Goal: Task Accomplishment & Management: Manage account settings

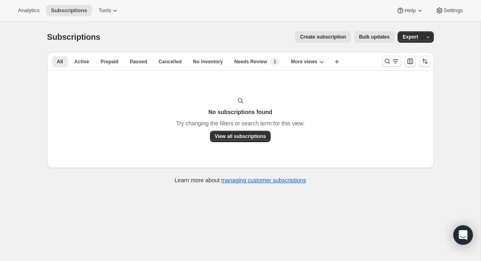
click at [388, 65] on icon "Search and filter results" at bounding box center [387, 61] width 8 height 8
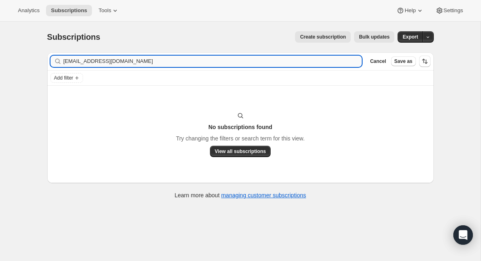
click at [201, 63] on input "[EMAIL_ADDRESS][DOMAIN_NAME]" at bounding box center [212, 61] width 298 height 11
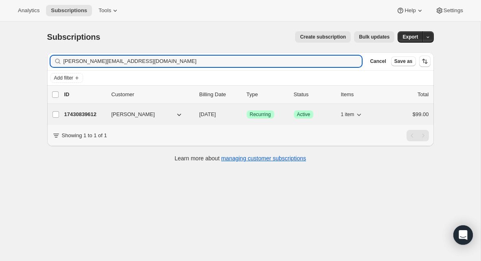
type input "[PERSON_NAME][EMAIL_ADDRESS][DOMAIN_NAME]"
click at [91, 114] on p "17430839612" at bounding box center [84, 115] width 41 height 8
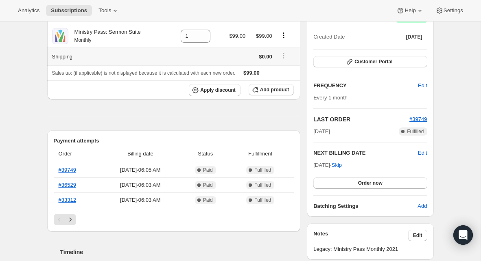
scroll to position [91, 0]
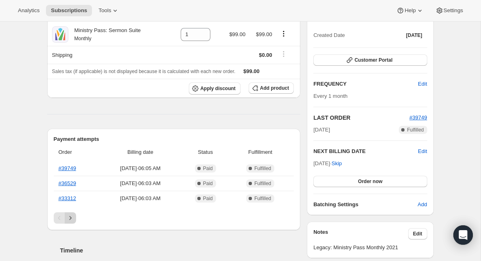
click at [70, 217] on icon "Next" at bounding box center [70, 218] width 8 height 8
click at [70, 218] on icon "Next" at bounding box center [70, 218] width 8 height 8
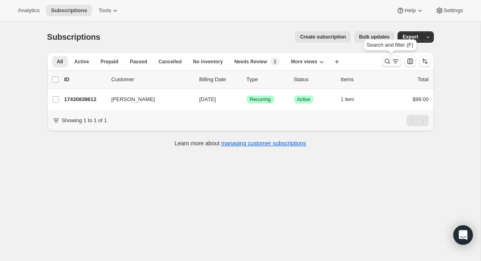
click at [387, 63] on icon "Search and filter results" at bounding box center [386, 61] width 5 height 5
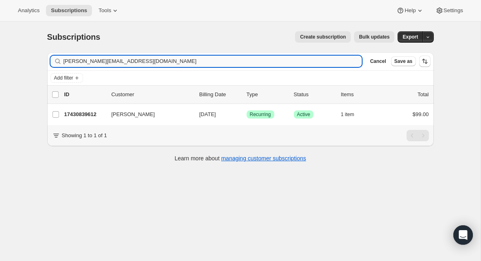
click at [253, 62] on input "[PERSON_NAME][EMAIL_ADDRESS][DOMAIN_NAME]" at bounding box center [212, 61] width 298 height 11
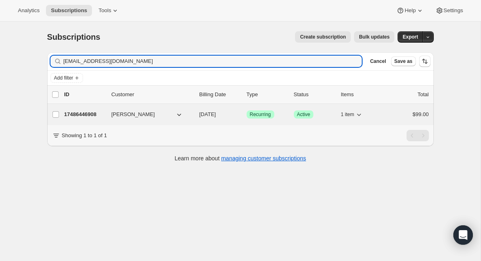
type input "[EMAIL_ADDRESS][DOMAIN_NAME]"
click at [88, 113] on p "17486446908" at bounding box center [84, 115] width 41 height 8
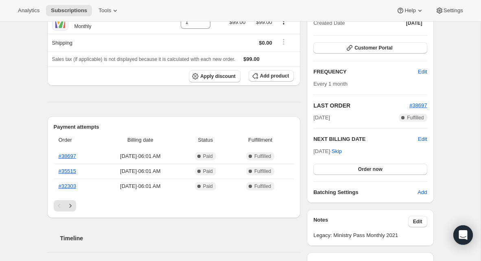
scroll to position [111, 0]
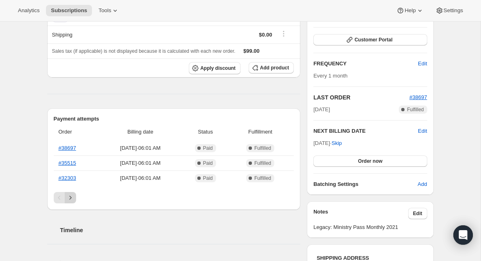
click at [71, 199] on icon "Next" at bounding box center [70, 198] width 8 height 8
click at [70, 197] on icon "Next" at bounding box center [70, 198] width 8 height 8
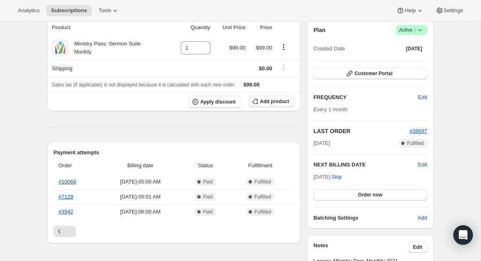
scroll to position [0, 0]
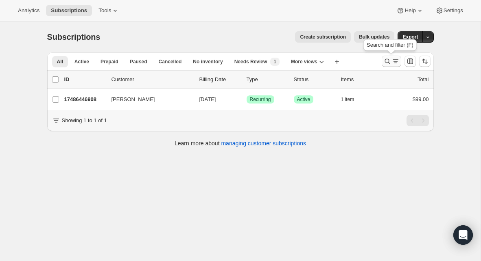
click at [390, 60] on icon "Search and filter results" at bounding box center [387, 61] width 8 height 8
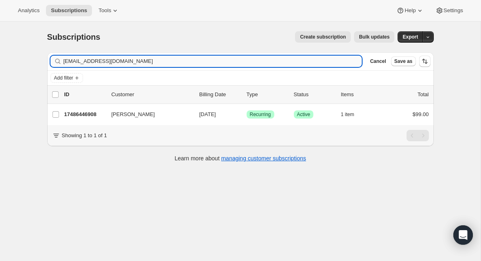
click at [167, 64] on input "[EMAIL_ADDRESS][DOMAIN_NAME]" at bounding box center [212, 61] width 298 height 11
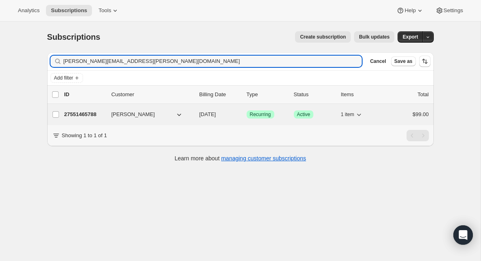
type input "[PERSON_NAME][EMAIL_ADDRESS][PERSON_NAME][DOMAIN_NAME]"
click at [90, 114] on p "27551465788" at bounding box center [84, 115] width 41 height 8
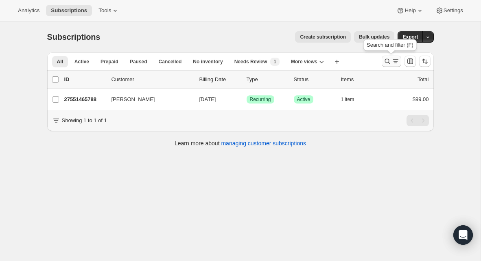
click at [385, 62] on icon "Search and filter results" at bounding box center [387, 61] width 8 height 8
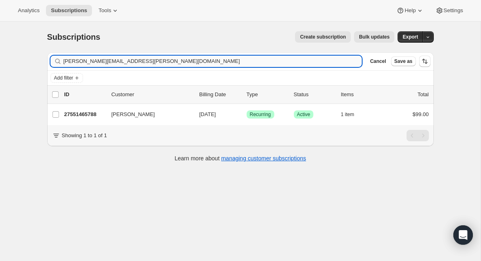
click at [290, 57] on input "[PERSON_NAME][EMAIL_ADDRESS][PERSON_NAME][DOMAIN_NAME]" at bounding box center [212, 61] width 298 height 11
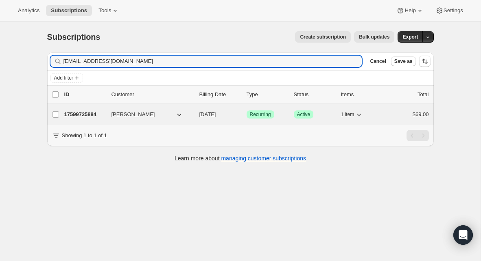
type input "[EMAIL_ADDRESS][DOMAIN_NAME]"
click at [92, 119] on div "17599725884 [PERSON_NAME] [DATE] Success Recurring Success Active 1 item $69.00" at bounding box center [246, 114] width 364 height 11
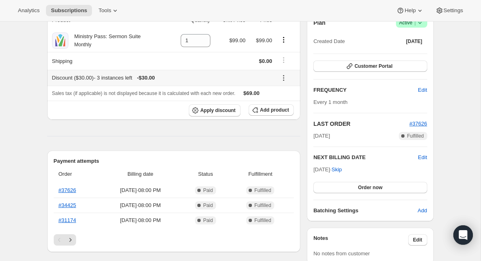
scroll to position [86, 0]
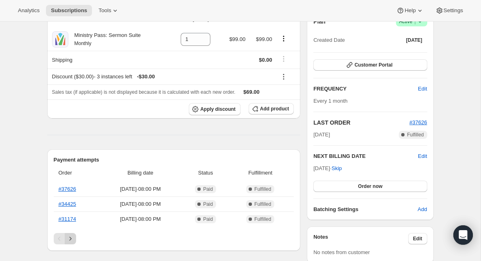
click at [74, 239] on icon "Next" at bounding box center [70, 239] width 8 height 8
click at [72, 240] on icon "Next" at bounding box center [70, 239] width 8 height 8
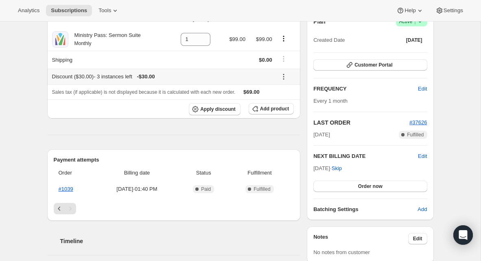
scroll to position [0, 0]
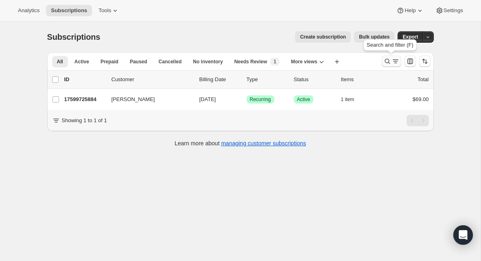
click at [390, 63] on icon "Search and filter results" at bounding box center [387, 61] width 8 height 8
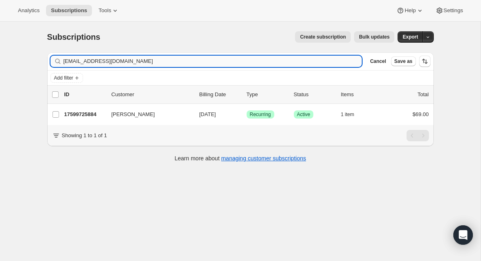
click at [224, 66] on input "[EMAIL_ADDRESS][DOMAIN_NAME]" at bounding box center [212, 61] width 298 height 11
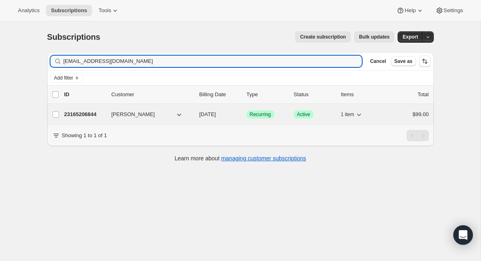
type input "[EMAIL_ADDRESS][DOMAIN_NAME]"
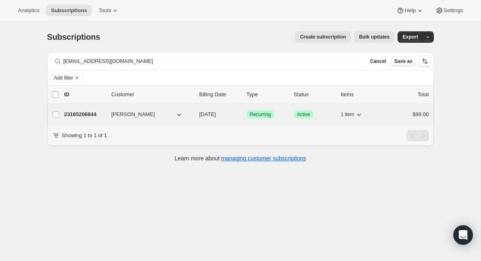
click at [90, 116] on p "23165206844" at bounding box center [84, 115] width 41 height 8
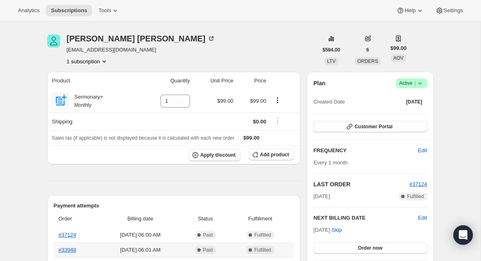
scroll to position [34, 0]
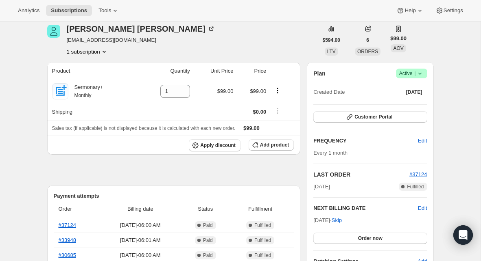
click at [414, 77] on span "Active |" at bounding box center [411, 74] width 25 height 8
click at [410, 100] on span "Cancel subscription" at bounding box center [409, 103] width 46 height 6
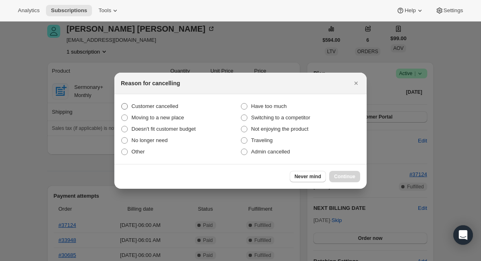
click at [185, 109] on label "Customer cancelled" at bounding box center [181, 106] width 120 height 11
click at [122, 104] on input "Customer cancelled" at bounding box center [121, 103] width 0 height 0
radio input "true"
click at [352, 175] on span "Continue" at bounding box center [344, 177] width 21 height 7
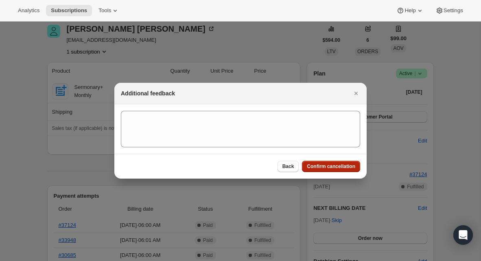
click at [337, 170] on button "Confirm cancellation" at bounding box center [331, 166] width 58 height 11
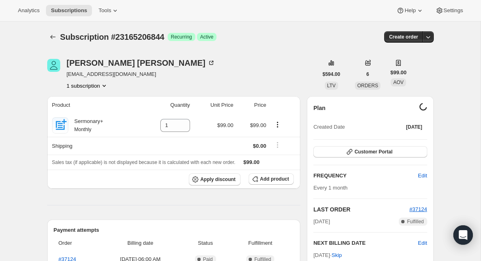
scroll to position [34, 0]
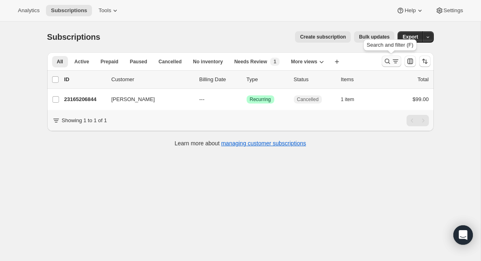
click at [386, 61] on icon "Search and filter results" at bounding box center [387, 61] width 8 height 8
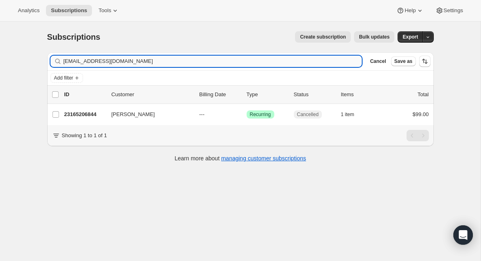
click at [198, 63] on input "[EMAIL_ADDRESS][DOMAIN_NAME]" at bounding box center [212, 61] width 298 height 11
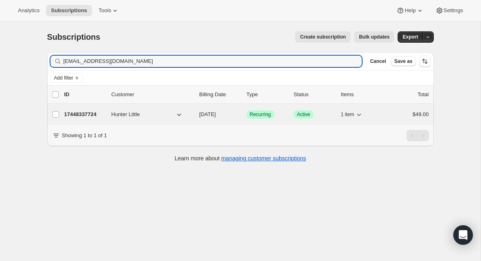
type input "[EMAIL_ADDRESS][DOMAIN_NAME]"
click at [87, 113] on p "17448337724" at bounding box center [84, 115] width 41 height 8
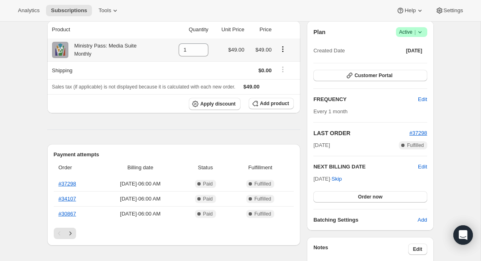
scroll to position [135, 0]
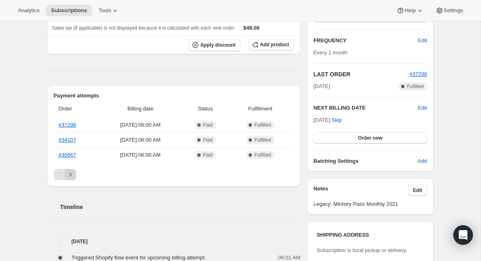
click at [75, 173] on button "Next" at bounding box center [70, 174] width 11 height 11
click at [73, 176] on icon "Next" at bounding box center [70, 175] width 8 height 8
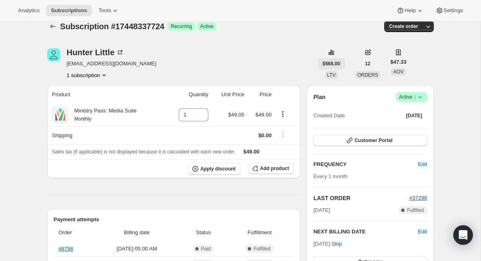
scroll to position [0, 0]
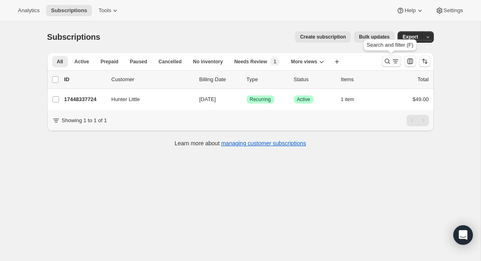
click at [385, 63] on icon "Search and filter results" at bounding box center [387, 61] width 8 height 8
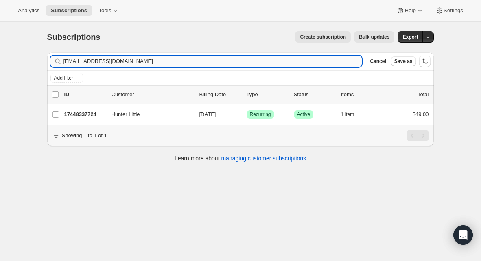
click at [212, 65] on input "[EMAIL_ADDRESS][DOMAIN_NAME]" at bounding box center [212, 61] width 298 height 11
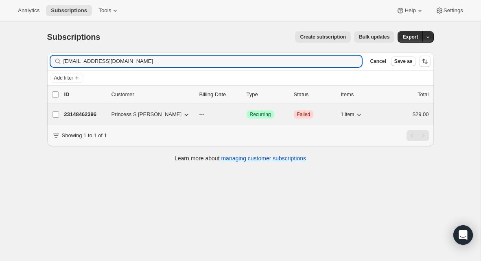
type input "[EMAIL_ADDRESS][DOMAIN_NAME]"
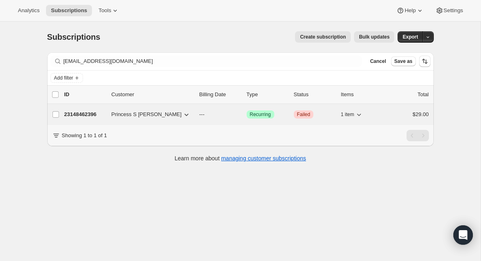
click at [91, 114] on p "23148462396" at bounding box center [84, 115] width 41 height 8
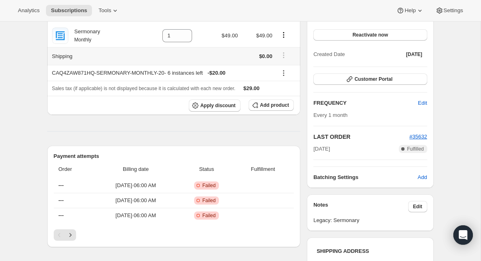
scroll to position [100, 0]
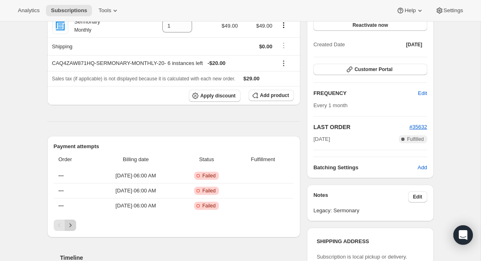
click at [73, 223] on icon "Next" at bounding box center [70, 226] width 8 height 8
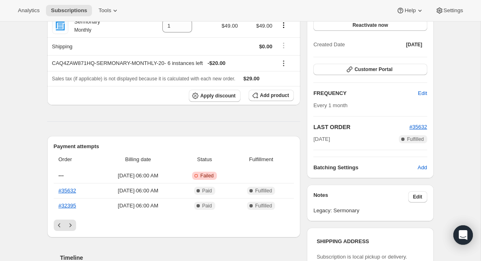
click at [52, 223] on div "Payment attempts Order Billing date Status Fulfillment --- [DATE] · 06:00 AM Cr…" at bounding box center [173, 187] width 253 height 102
click at [57, 225] on icon "Previous" at bounding box center [59, 226] width 8 height 8
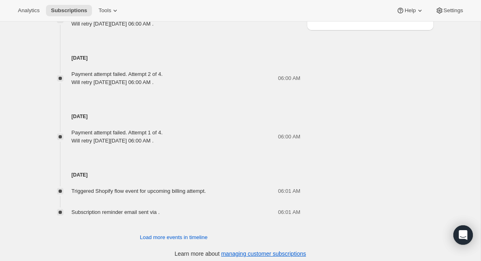
scroll to position [477, 0]
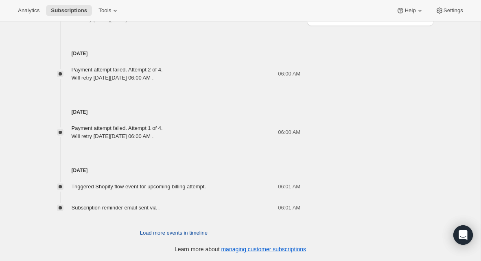
click at [175, 231] on span "Load more events in timeline" at bounding box center [173, 233] width 67 height 8
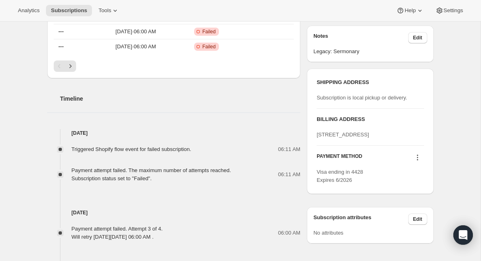
scroll to position [262, 0]
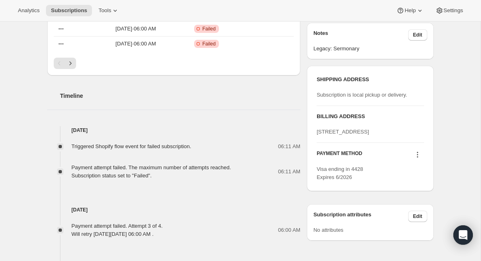
click at [416, 159] on icon at bounding box center [417, 155] width 8 height 8
click at [413, 185] on span "Send link to update card" at bounding box center [415, 186] width 57 height 6
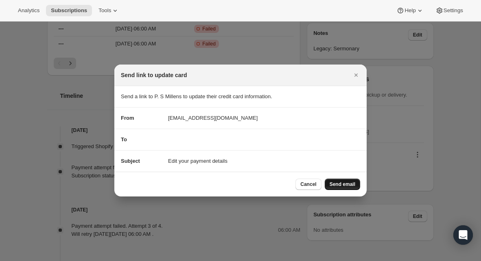
click at [339, 183] on span "Send email" at bounding box center [342, 184] width 26 height 7
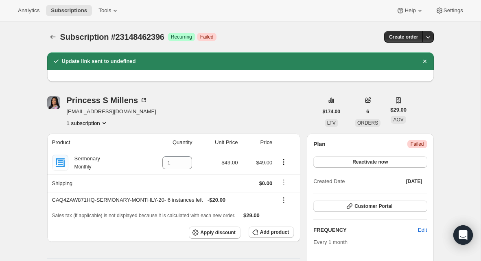
scroll to position [262, 0]
